Goal: Transaction & Acquisition: Purchase product/service

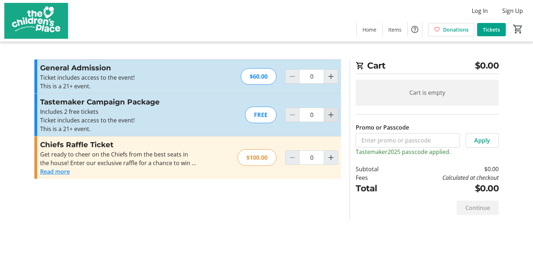
click at [330, 116] on mat-icon "Increment by one" at bounding box center [331, 114] width 9 height 9
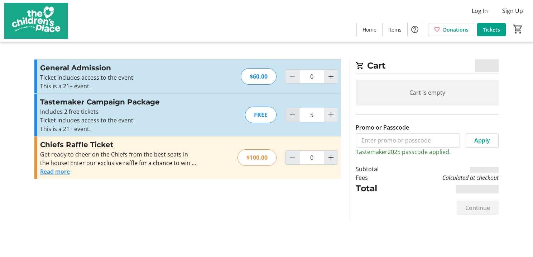
click at [292, 115] on mat-icon "Decrement by one" at bounding box center [292, 114] width 9 height 9
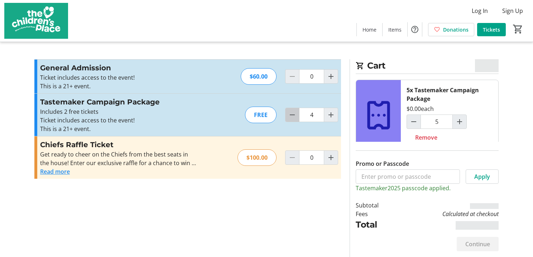
click at [292, 115] on mat-icon "Decrement by one" at bounding box center [292, 114] width 9 height 9
type input "2"
type input "3"
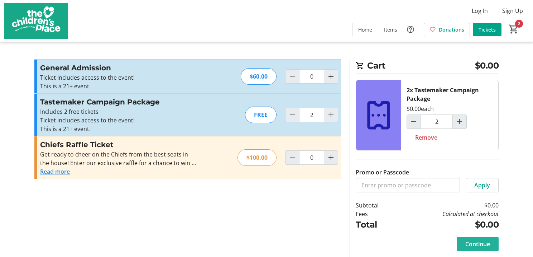
click at [483, 242] on span "Continue" at bounding box center [477, 243] width 25 height 9
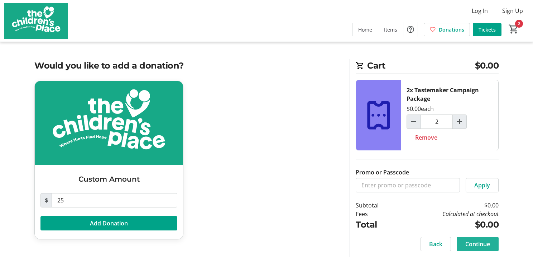
click at [481, 242] on span "Continue" at bounding box center [477, 243] width 25 height 9
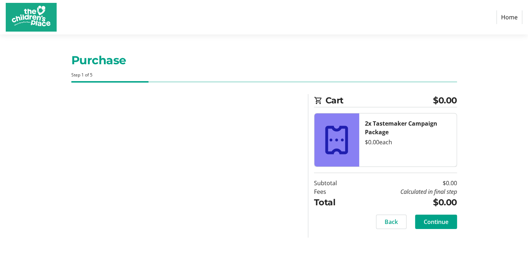
select select "US"
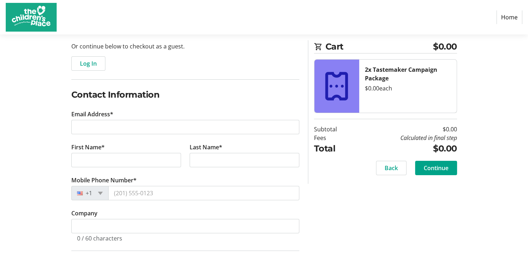
scroll to position [72, 0]
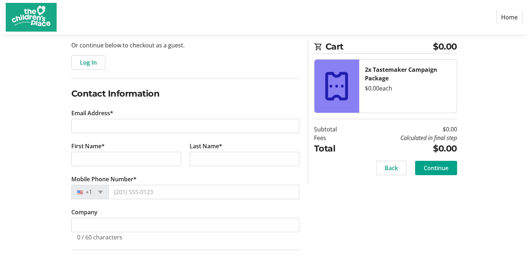
click at [156, 137] on tr-form-field "Email Address*" at bounding box center [185, 125] width 228 height 33
click at [149, 134] on tr-form-field "Email Address*" at bounding box center [185, 125] width 228 height 33
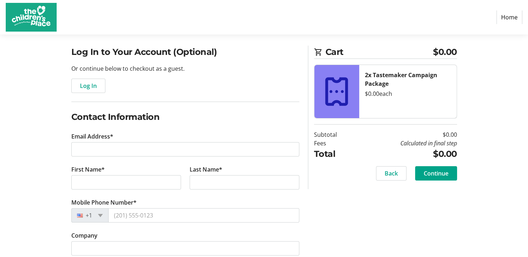
scroll to position [36, 0]
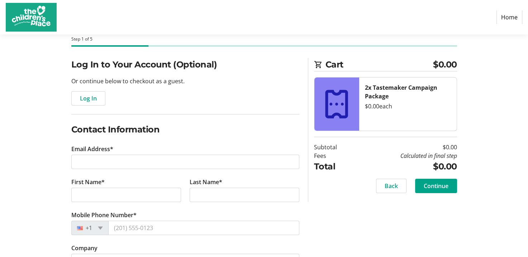
click at [148, 126] on h2 "Contact Information" at bounding box center [185, 129] width 228 height 13
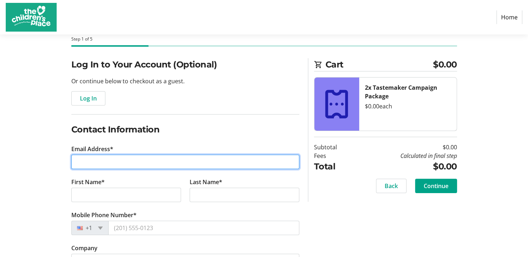
click at [156, 156] on input "Email Address*" at bounding box center [185, 161] width 228 height 14
type input "[PERSON_NAME][EMAIL_ADDRESS][PERSON_NAME][DOMAIN_NAME]"
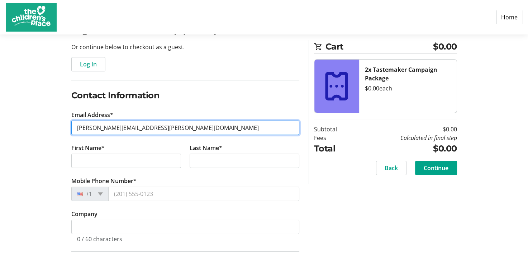
scroll to position [72, 0]
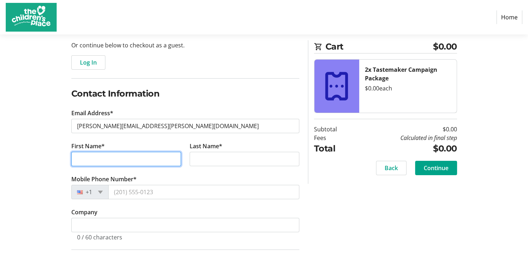
click at [139, 152] on input "First Name*" at bounding box center [126, 159] width 110 height 14
type input "[PERSON_NAME]"
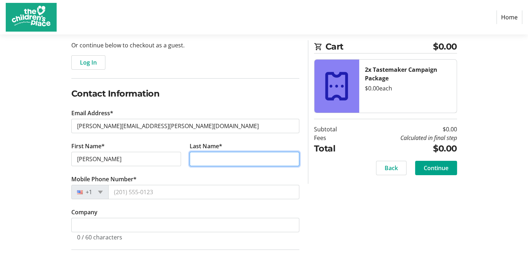
type input "[PERSON_NAME]"
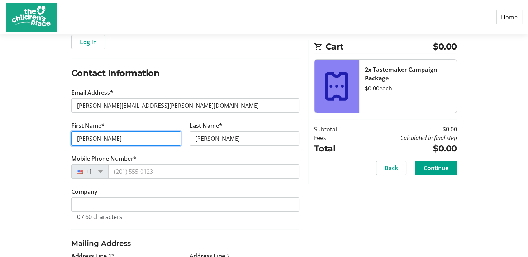
scroll to position [107, 0]
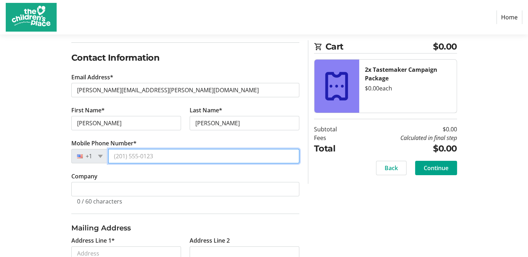
click at [164, 158] on input "Mobile Phone Number*" at bounding box center [203, 156] width 191 height 14
type input "[PHONE_NUMBER]"
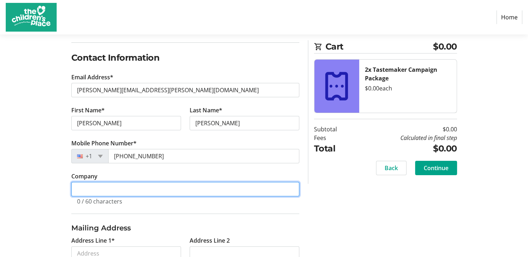
click at [156, 192] on input "Company" at bounding box center [185, 189] width 228 height 14
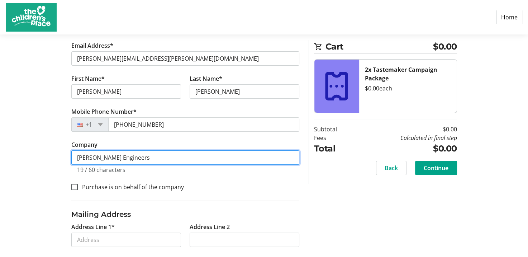
scroll to position [211, 0]
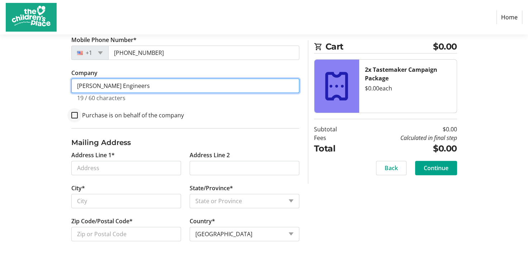
type input "[PERSON_NAME] Engineers"
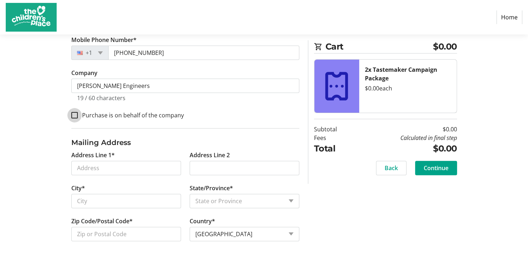
click at [75, 115] on input "Purchase is on behalf of the company" at bounding box center [74, 115] width 6 height 6
checkbox input "false"
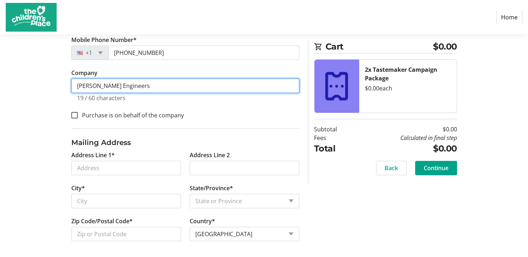
drag, startPoint x: 146, startPoint y: 89, endPoint x: 82, endPoint y: 91, distance: 63.8
click at [82, 91] on input "[PERSON_NAME] Engineers" at bounding box center [185, 85] width 228 height 14
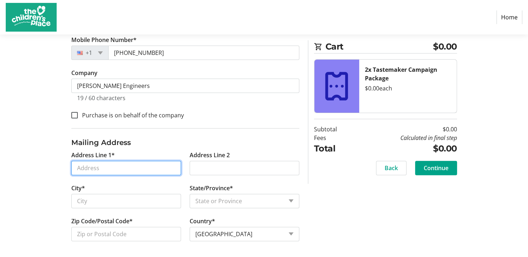
click at [117, 167] on input "Address Line 1*" at bounding box center [126, 168] width 110 height 14
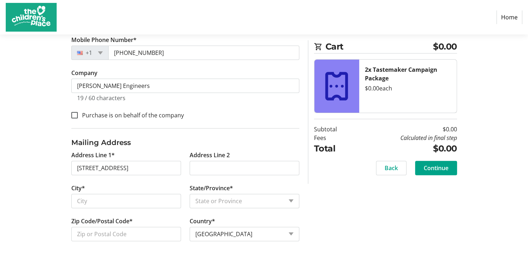
type input "[STREET_ADDRESS]"
type input "Lenexa"
select select "KS"
type input "66227"
click at [438, 168] on span "Continue" at bounding box center [436, 167] width 25 height 9
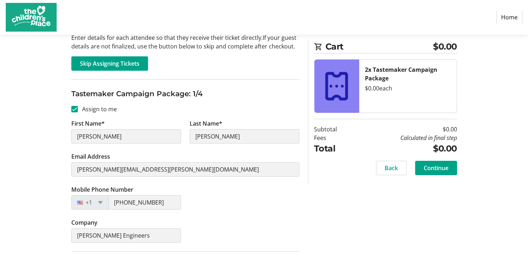
scroll to position [49, 0]
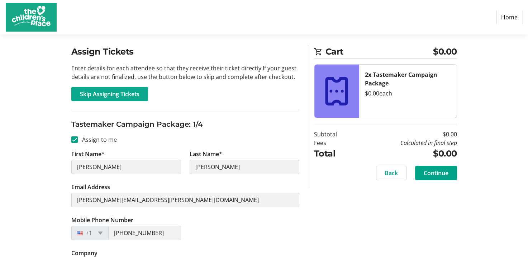
click at [119, 96] on span "Skip Assigning Tickets" at bounding box center [109, 94] width 59 height 9
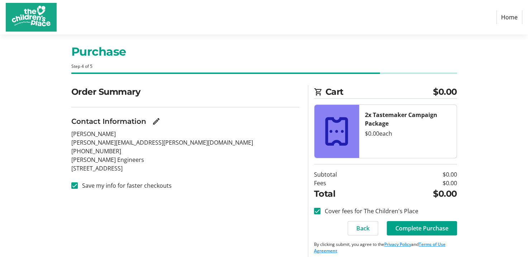
scroll to position [14, 0]
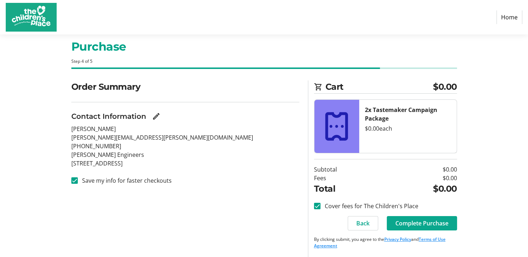
click at [421, 220] on span "Complete Purchase" at bounding box center [421, 223] width 53 height 9
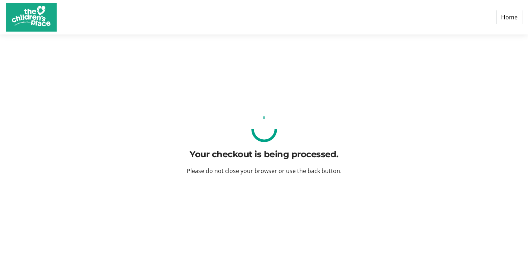
scroll to position [0, 0]
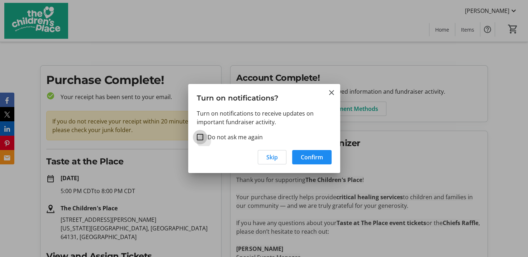
click at [201, 138] on input "Do not ask me again" at bounding box center [200, 137] width 6 height 6
checkbox input "true"
click at [275, 155] on span "Skip" at bounding box center [271, 157] width 11 height 9
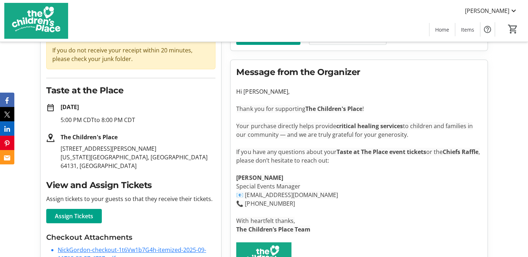
scroll to position [72, 0]
